Goal: Communication & Community: Ask a question

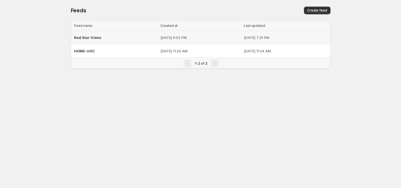
click at [93, 38] on span "Red Star Video" at bounding box center [87, 37] width 27 height 4
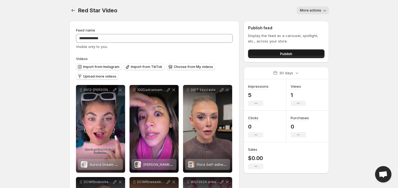
click at [292, 54] on span "Publish" at bounding box center [286, 53] width 12 height 5
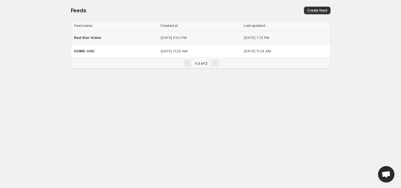
click at [91, 39] on span "Red Star Video" at bounding box center [87, 37] width 27 height 4
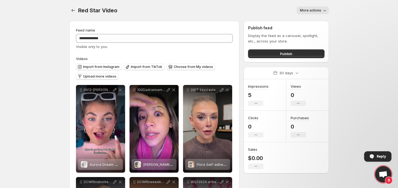
click at [378, 156] on span "Reply" at bounding box center [381, 156] width 9 height 10
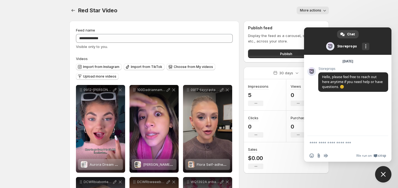
click at [323, 139] on form at bounding box center [342, 143] width 65 height 15
click at [320, 142] on textarea "Compose your message..." at bounding box center [342, 142] width 65 height 5
click at [358, 144] on textarea "**********" at bounding box center [342, 142] width 65 height 5
type textarea "**********"
click at [319, 143] on textarea "Compose your message..." at bounding box center [342, 142] width 65 height 5
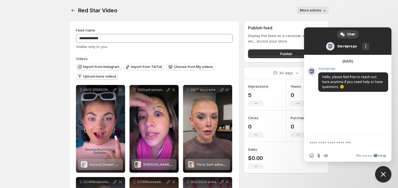
paste textarea "**********"
type textarea "**********"
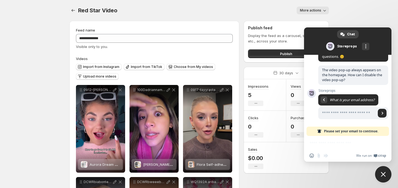
scroll to position [31, 0]
click at [328, 113] on input "Enter your email address..." at bounding box center [348, 113] width 58 height 12
type input "*"
type input "**********"
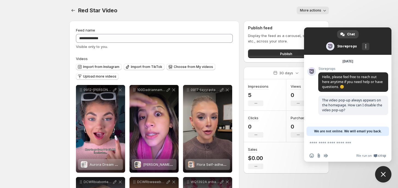
click at [333, 118] on div "The video pop-up always appears on the homepage. How can I disable the video po…" at bounding box center [354, 107] width 70 height 25
click at [384, 175] on span "Close chat" at bounding box center [383, 173] width 5 height 5
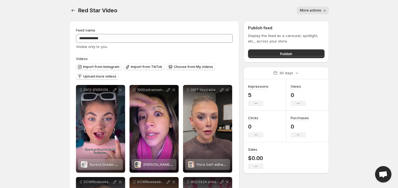
click at [384, 175] on span "Open chat" at bounding box center [383, 175] width 9 height 8
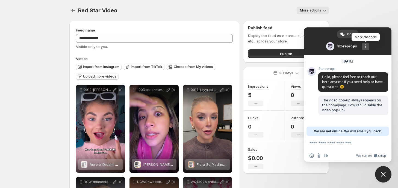
click at [363, 46] on div "More channels" at bounding box center [365, 46] width 7 height 7
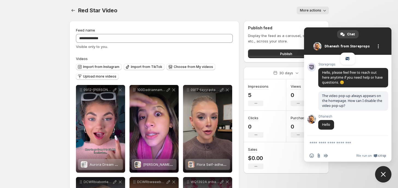
click at [363, 46] on span at bounding box center [348, 40] width 88 height 27
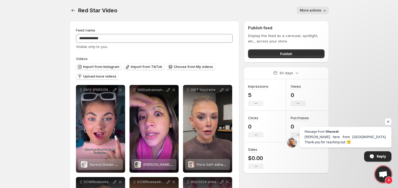
scroll to position [22, 0]
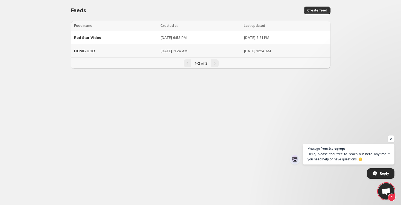
click at [96, 50] on div "HOME-UGC" at bounding box center [115, 51] width 83 height 10
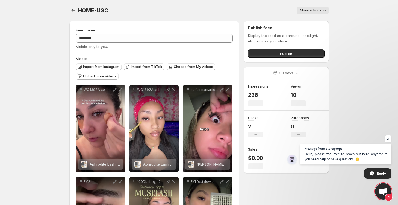
click at [307, 10] on span "More actions" at bounding box center [310, 10] width 21 height 4
click at [269, 8] on div "More actions" at bounding box center [222, 11] width 214 height 8
click at [195, 64] on button "Choose from My videos" at bounding box center [191, 66] width 49 height 7
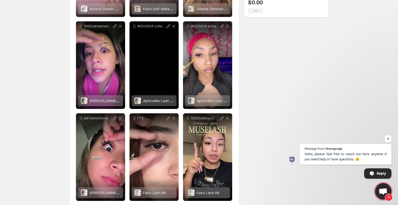
scroll to position [164, 0]
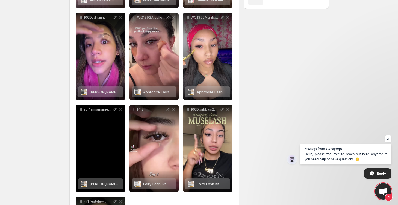
click at [121, 110] on icon at bounding box center [120, 109] width 5 height 5
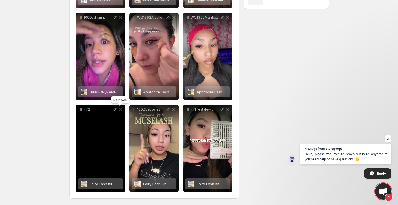
click at [121, 110] on icon at bounding box center [120, 109] width 5 height 5
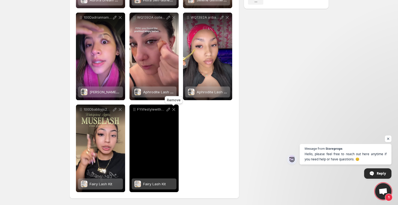
click at [174, 110] on icon at bounding box center [173, 109] width 5 height 5
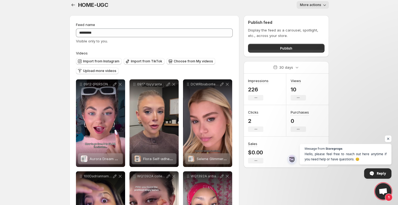
scroll to position [0, 0]
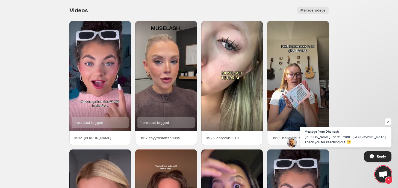
click at [309, 13] on button "Manage videos" at bounding box center [314, 11] width 32 height 8
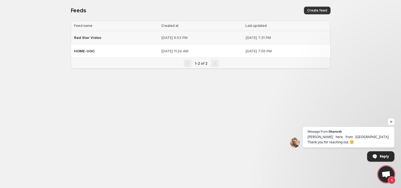
click at [86, 37] on span "Red Star Video" at bounding box center [87, 37] width 27 height 4
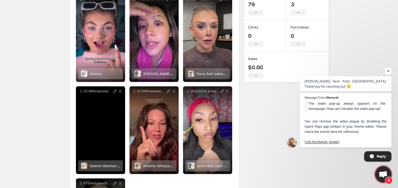
scroll to position [18, 0]
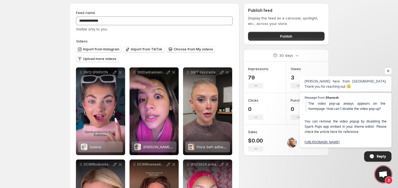
click at [389, 68] on span "Open chat" at bounding box center [388, 71] width 7 height 7
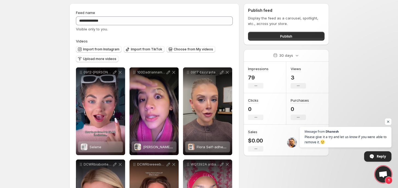
scroll to position [103, 0]
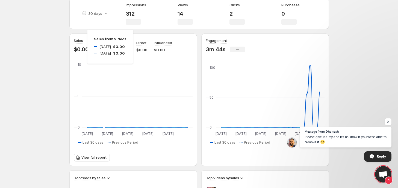
scroll to position [27, 0]
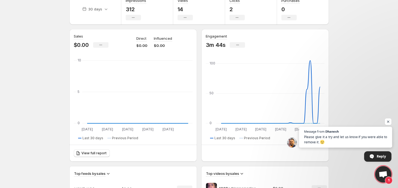
click at [338, 136] on span "Please give it a try and let us know if you were able to remove it." at bounding box center [345, 139] width 83 height 11
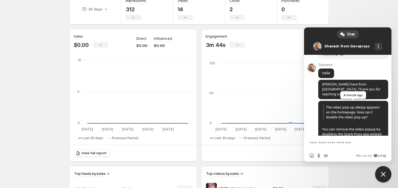
scroll to position [75, 0]
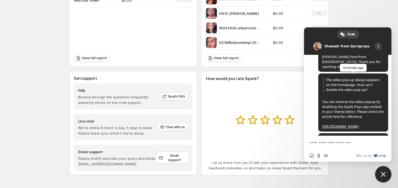
scroll to position [103, 0]
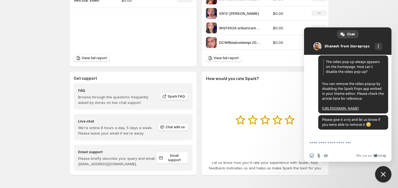
click at [322, 144] on textarea "Compose your message..." at bounding box center [342, 142] width 65 height 5
paste textarea "**********"
type textarea "**********"
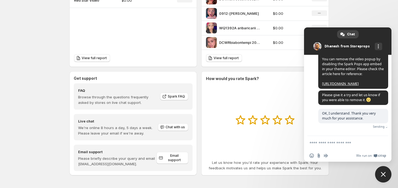
scroll to position [121, 0]
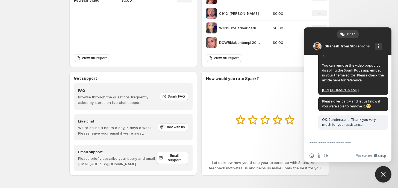
click at [315, 141] on textarea "Compose your message..." at bounding box center [342, 142] width 65 height 5
paste textarea "**********"
type textarea "**********"
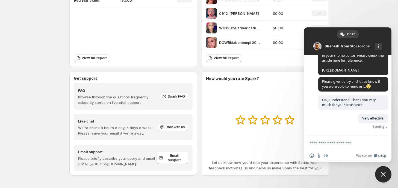
scroll to position [133, 0]
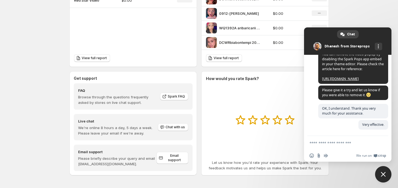
click at [378, 45] on div "More channels" at bounding box center [378, 46] width 7 height 7
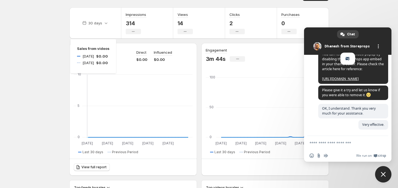
scroll to position [0, 0]
